Goal: Obtain resource: Download file/media

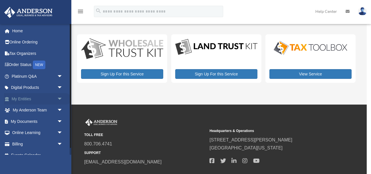
click at [59, 98] on span "arrow_drop_down" at bounding box center [62, 99] width 11 height 12
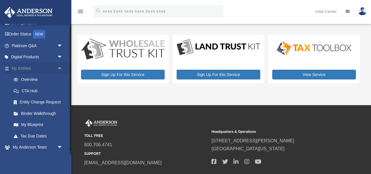
scroll to position [32, 0]
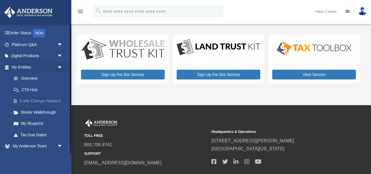
click at [50, 98] on link "Entity Change Request" at bounding box center [39, 100] width 63 height 11
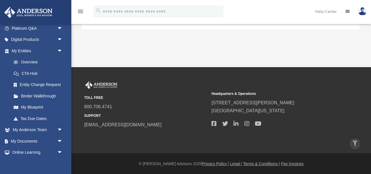
scroll to position [49, 0]
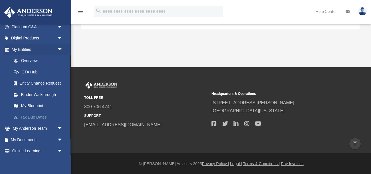
click at [39, 116] on link "Tax Due Dates" at bounding box center [39, 116] width 63 height 11
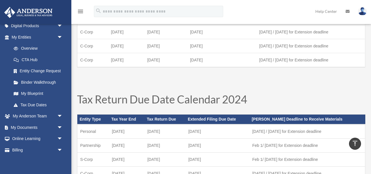
scroll to position [66, 0]
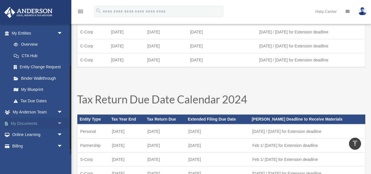
click at [58, 125] on span "arrow_drop_down" at bounding box center [62, 124] width 11 height 12
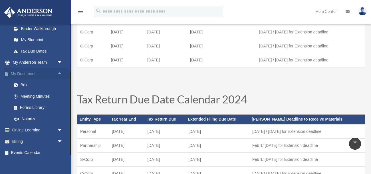
scroll to position [120, 0]
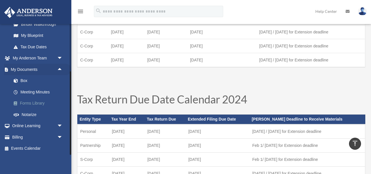
click at [42, 103] on link "Forms Library" at bounding box center [39, 103] width 63 height 11
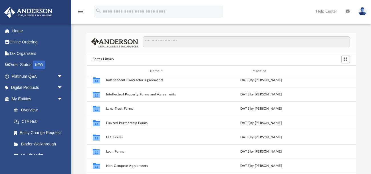
scroll to position [219, 0]
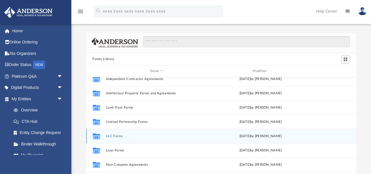
click at [259, 136] on div "Wed Jan 11 2023 by Mary Acree" at bounding box center [260, 135] width 101 height 5
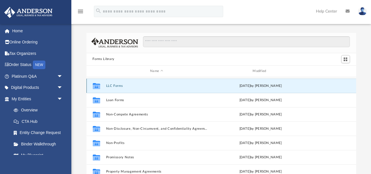
scroll to position [272, 0]
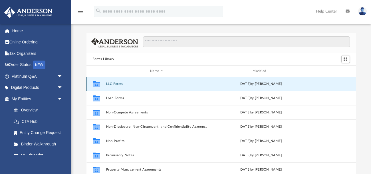
click at [159, 83] on button "LLC Forms" at bounding box center [156, 84] width 101 height 4
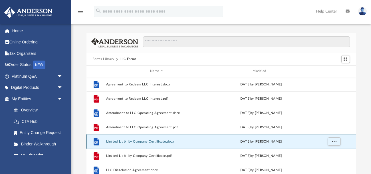
click at [158, 139] on button "Limited Liability Company Certificate.docx" at bounding box center [156, 141] width 101 height 4
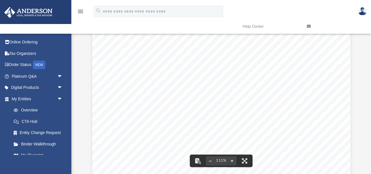
scroll to position [61, 0]
click at [328, 126] on div "LIMITED LIABILITY COMPANY CERTIFICATE The undersigned hereby certify as follows…" at bounding box center [221, 137] width 258 height 334
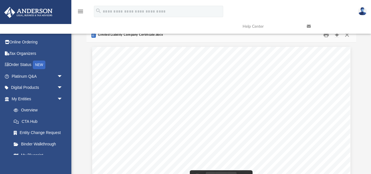
scroll to position [0, 0]
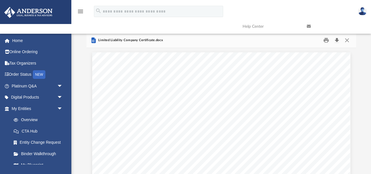
click at [338, 38] on button "Download" at bounding box center [337, 40] width 10 height 9
click at [348, 40] on button "Close" at bounding box center [347, 40] width 10 height 9
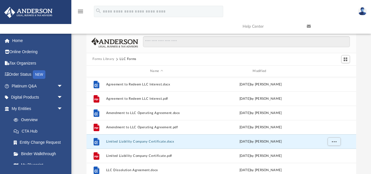
click at [129, 59] on button "LLC Forms" at bounding box center [128, 59] width 17 height 5
click at [108, 60] on button "Forms Library" at bounding box center [103, 59] width 22 height 5
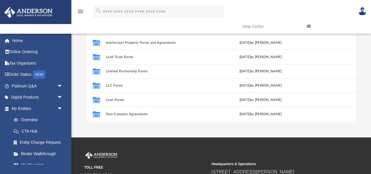
scroll to position [200, 0]
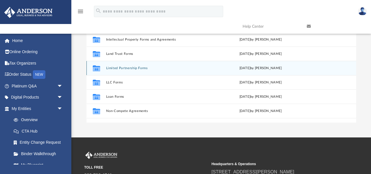
click at [166, 68] on button "Limited Partnership Forms" at bounding box center [156, 68] width 101 height 4
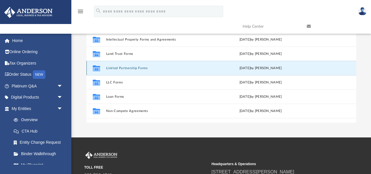
click at [173, 66] on button "Limited Partnership Forms" at bounding box center [156, 68] width 101 height 4
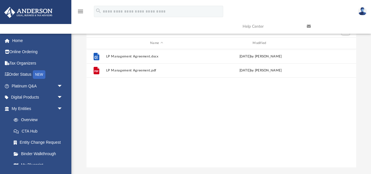
scroll to position [0, 0]
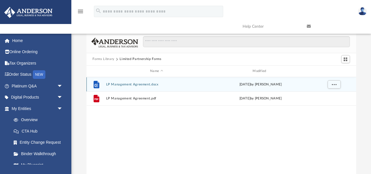
click at [217, 85] on div "Wed Oct 5 2022 by Mary Acree" at bounding box center [260, 84] width 101 height 5
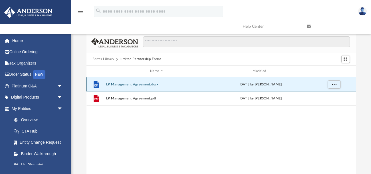
click at [225, 84] on div "Wed Oct 5 2022 by Mary Acree" at bounding box center [260, 84] width 101 height 5
click at [195, 84] on button "LP Management Agreement.docx" at bounding box center [156, 84] width 101 height 4
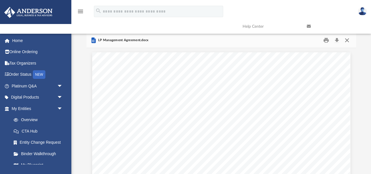
click at [348, 41] on button "Close" at bounding box center [347, 40] width 10 height 9
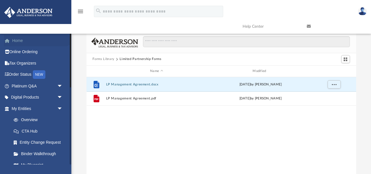
click at [21, 42] on link "Home" at bounding box center [37, 40] width 67 height 11
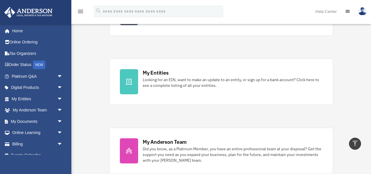
scroll to position [146, 0]
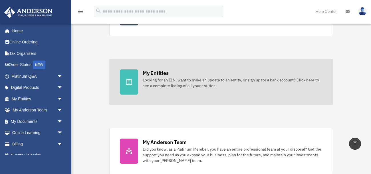
click at [275, 80] on div "Looking for an EIN, want to make an update to an entity, or sign up for a bank …" at bounding box center [233, 82] width 180 height 11
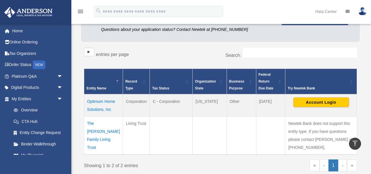
scroll to position [72, 0]
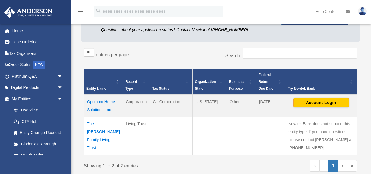
click at [90, 108] on td "Optimum Home Solutions, Inc" at bounding box center [103, 105] width 39 height 22
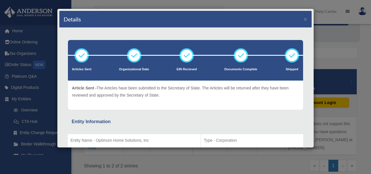
scroll to position [1, 0]
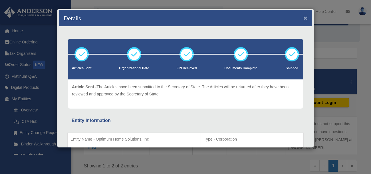
click at [306, 17] on button "×" at bounding box center [306, 18] width 4 height 6
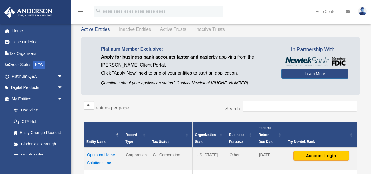
scroll to position [0, 0]
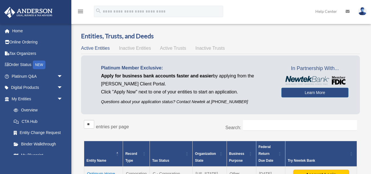
click at [364, 11] on img at bounding box center [362, 11] width 9 height 8
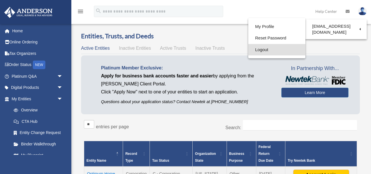
click at [259, 49] on link "Logout" at bounding box center [276, 50] width 57 height 12
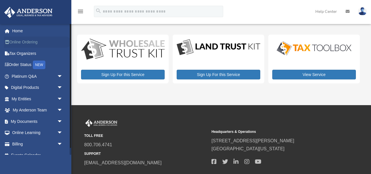
click at [25, 43] on link "Online Ordering" at bounding box center [37, 42] width 67 height 11
